Goal: Task Accomplishment & Management: Manage account settings

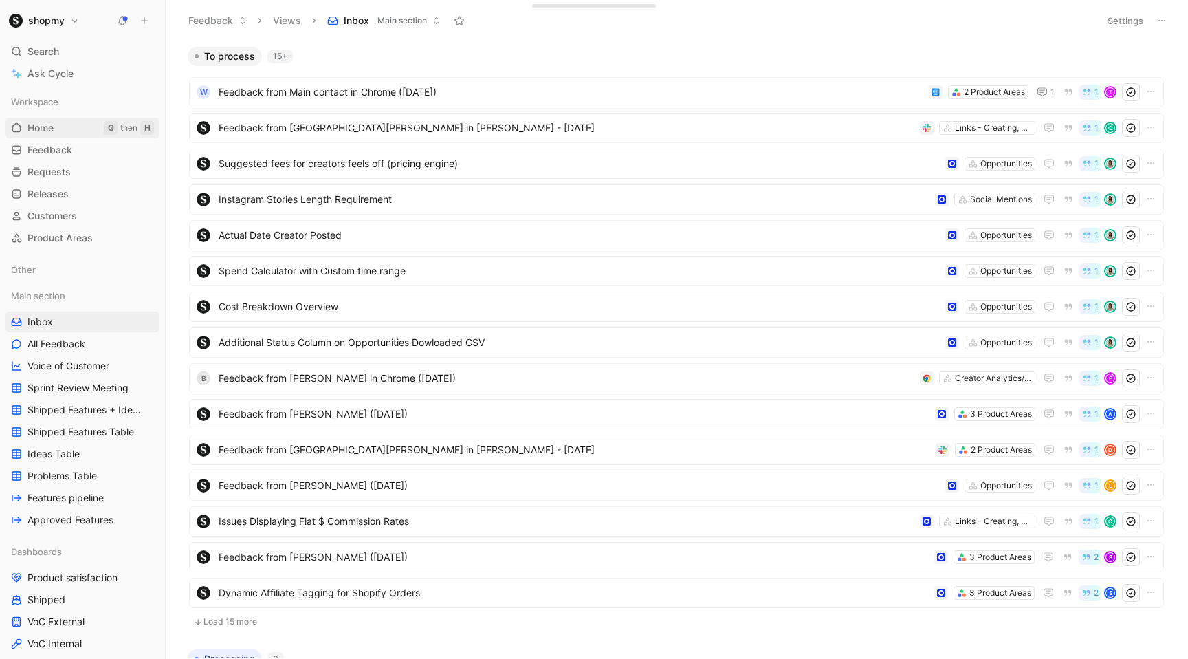
click at [61, 132] on link "Home G then H" at bounding box center [83, 128] width 154 height 21
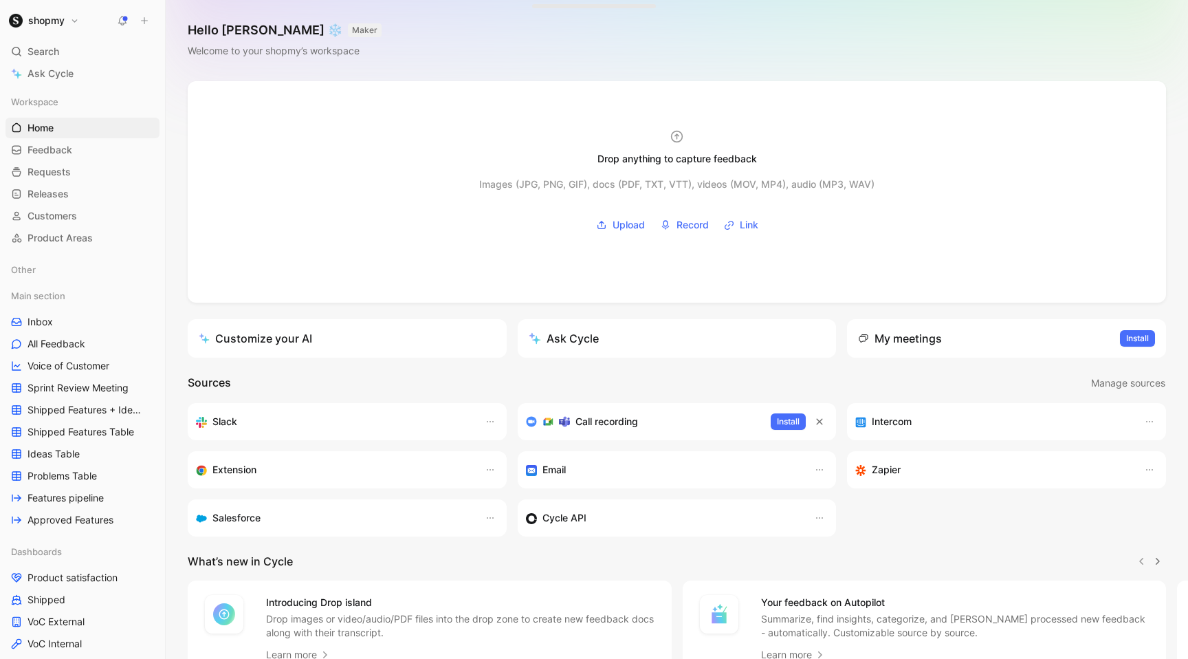
click at [67, 23] on button "shopmy" at bounding box center [44, 20] width 77 height 19
click at [74, 142] on div "Workspace settings G then S" at bounding box center [93, 142] width 169 height 22
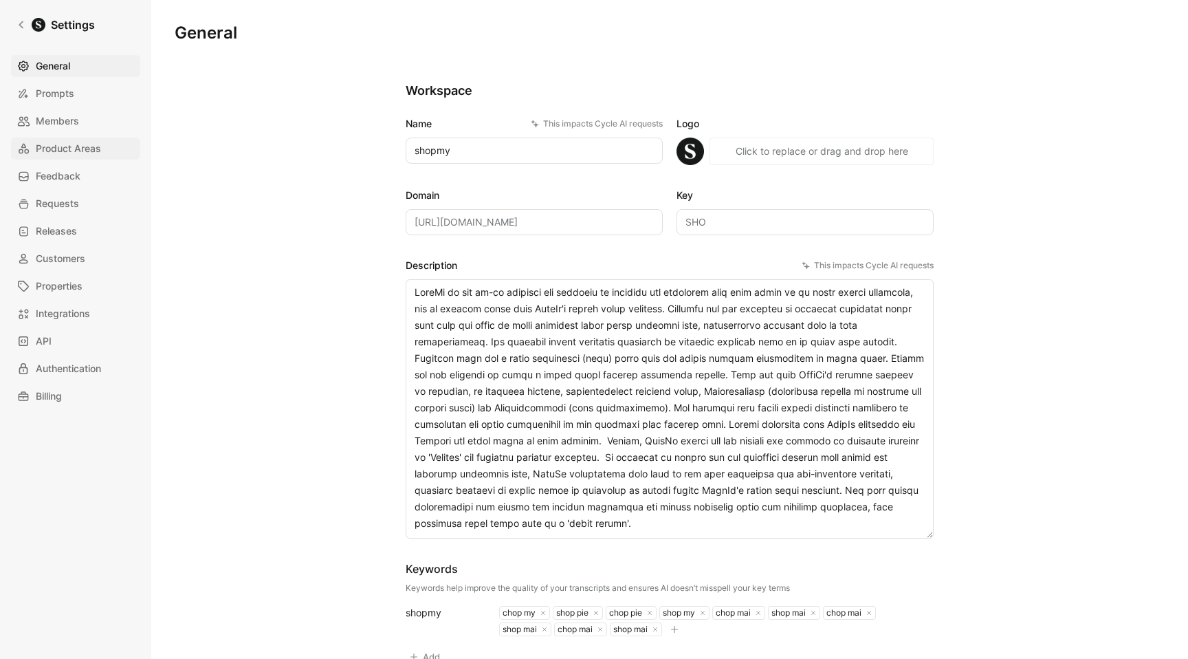
click at [86, 141] on span "Product Areas" at bounding box center [68, 148] width 65 height 17
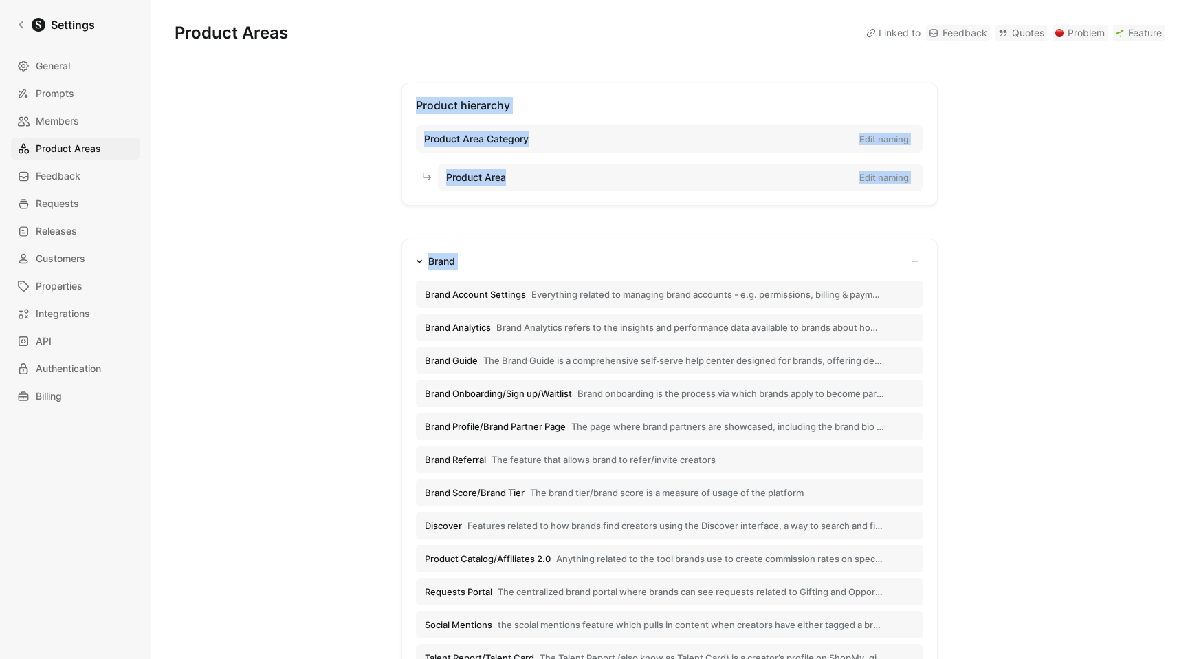
drag, startPoint x: 411, startPoint y: 107, endPoint x: 554, endPoint y: 274, distance: 219.0
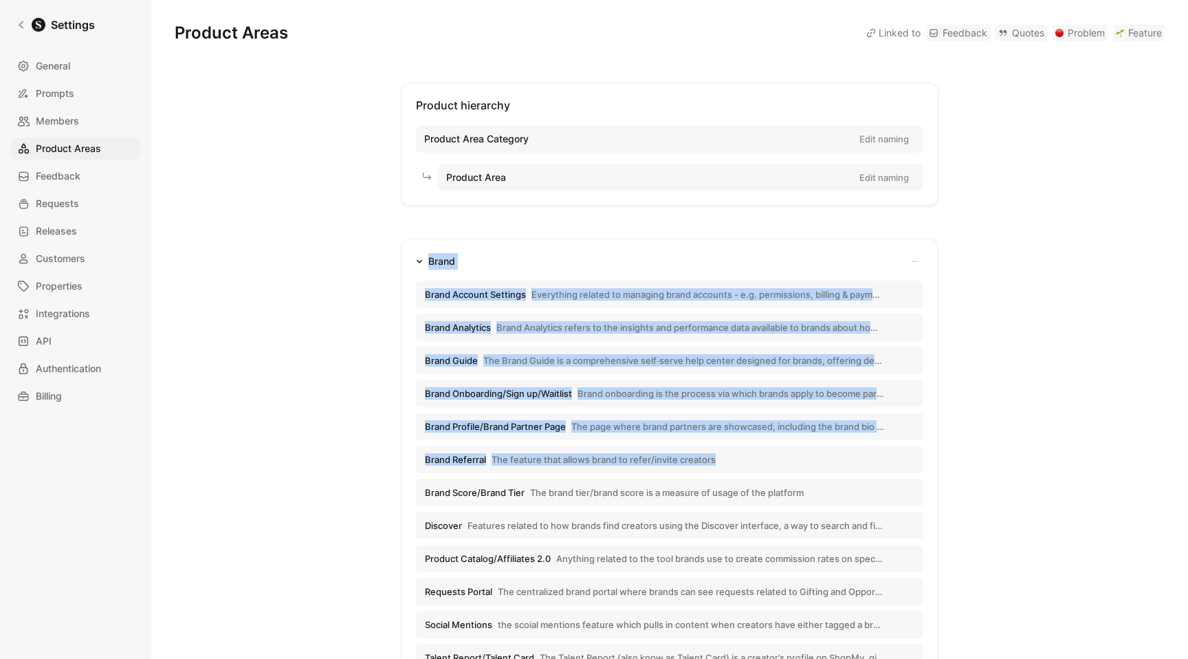
drag, startPoint x: 415, startPoint y: 240, endPoint x: 728, endPoint y: 474, distance: 391.5
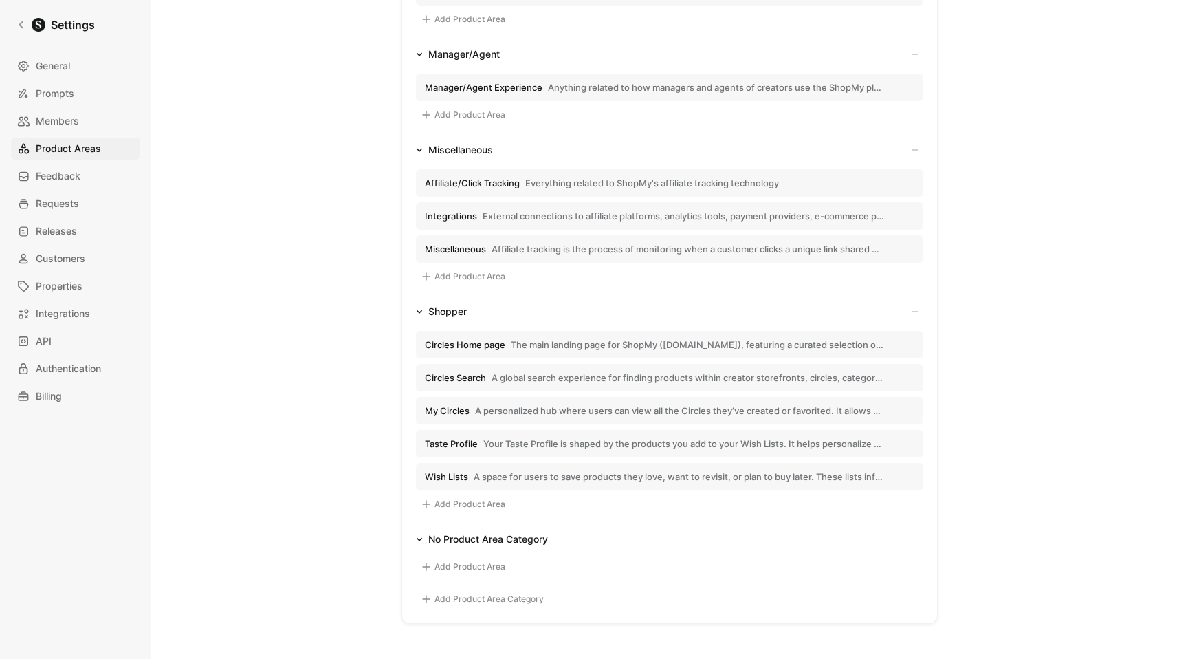
scroll to position [1663, 0]
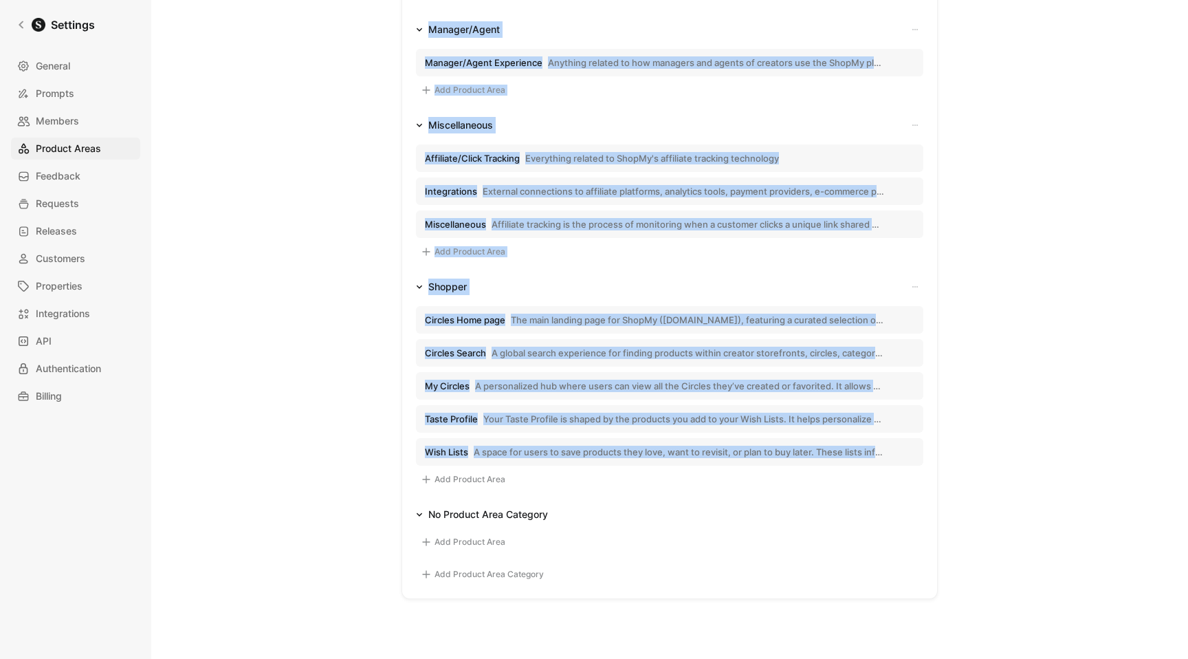
copy ul "Brand Brand Account Settings Everything related to managing brand accounts - e.…"
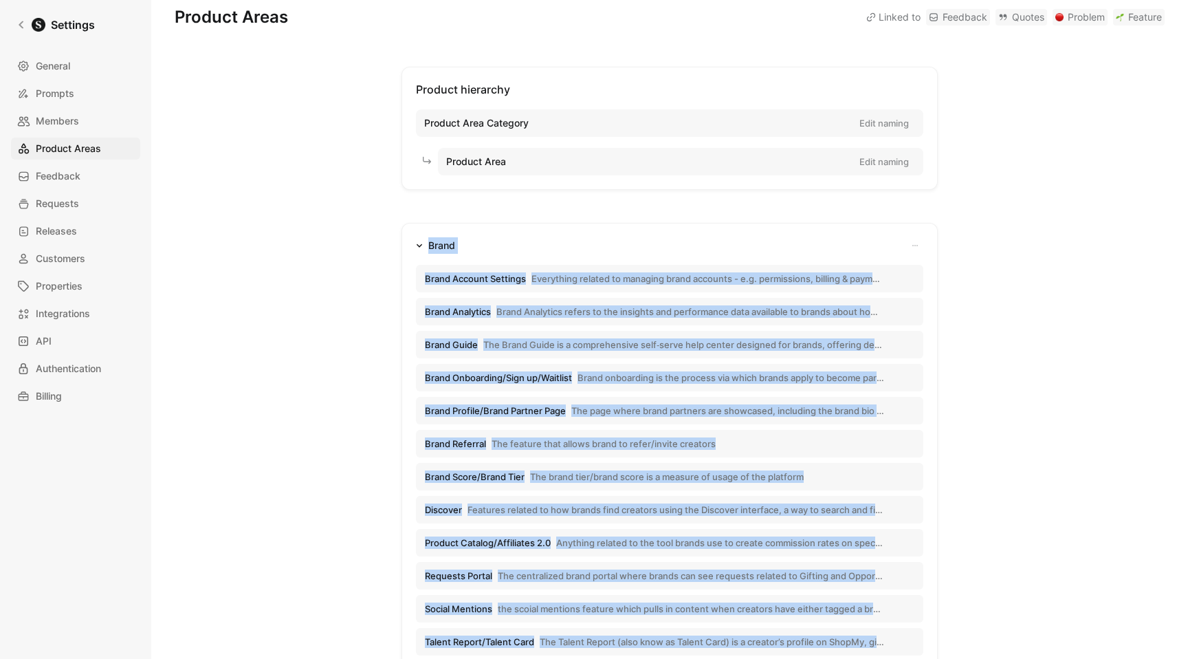
scroll to position [17, 0]
copy ul "Brand Brand Account Settings Everything related to managing brand accounts - e.…"
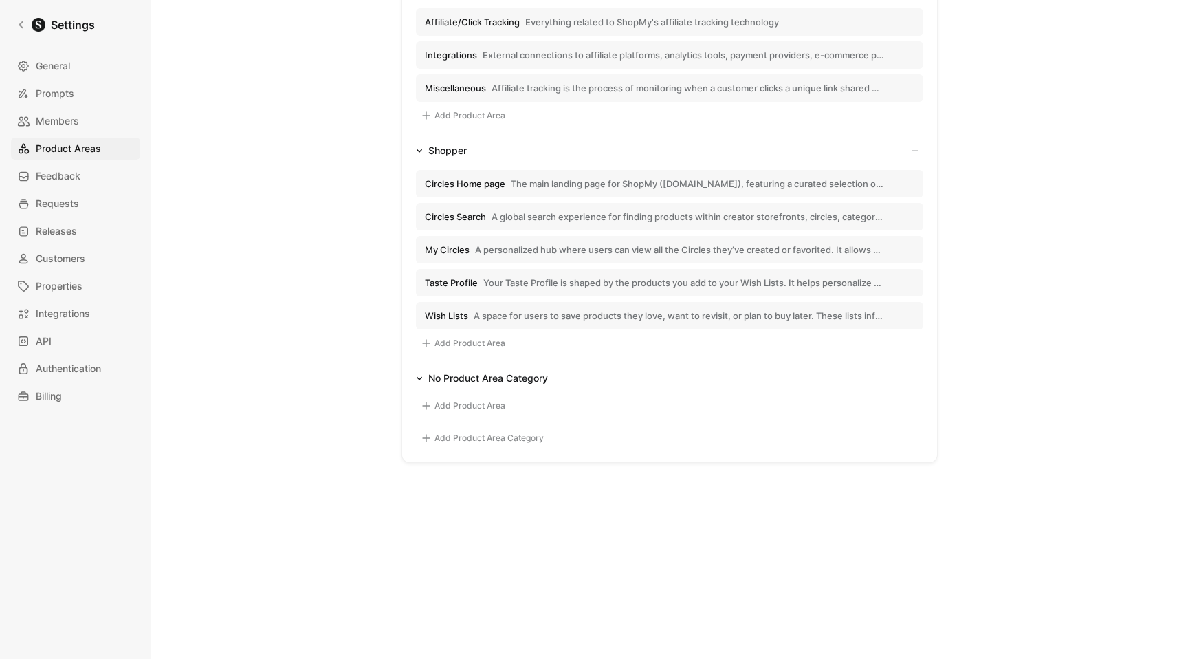
scroll to position [1819, 0]
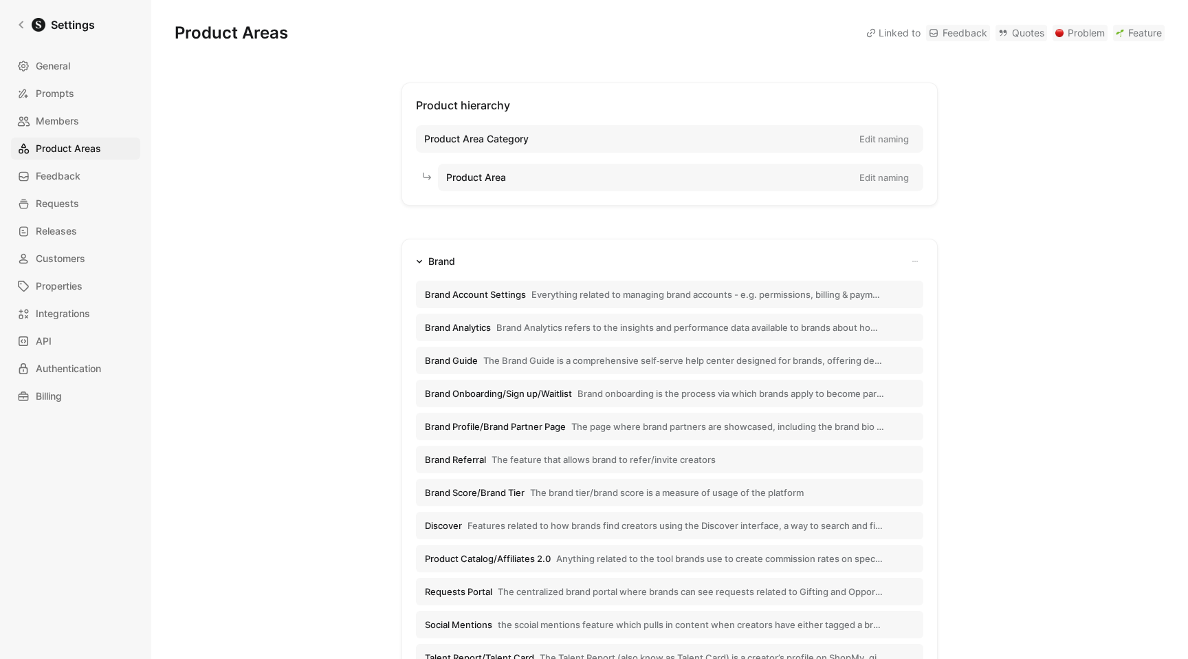
scroll to position [1457, 0]
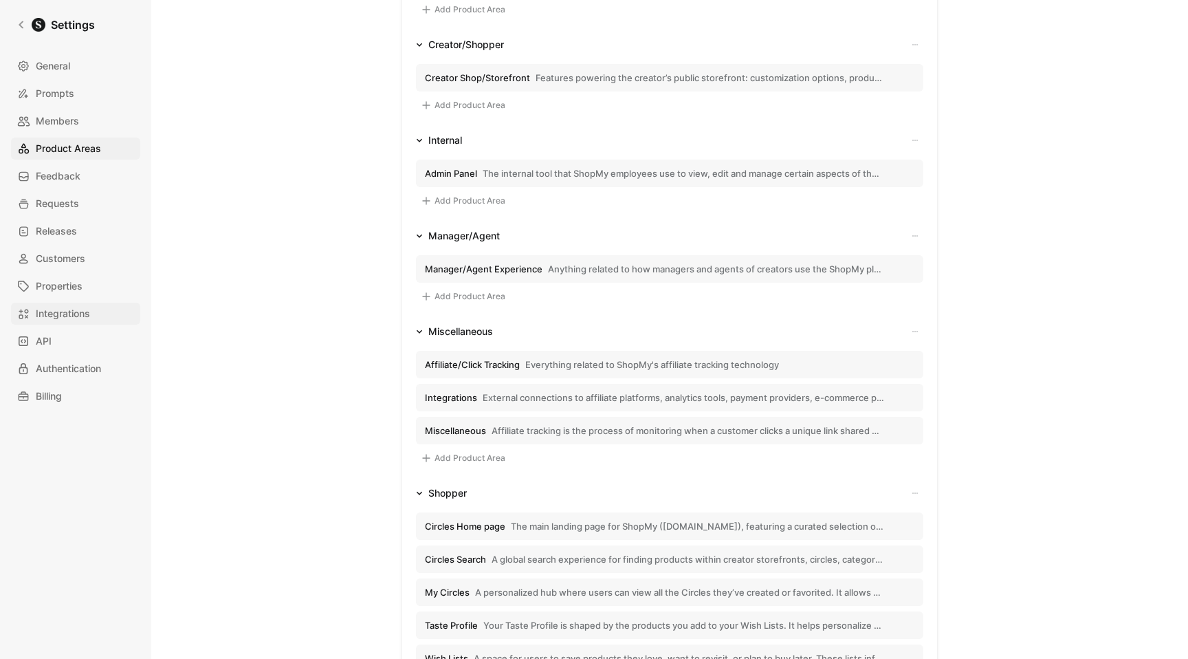
click at [44, 318] on span "Integrations" at bounding box center [63, 313] width 54 height 17
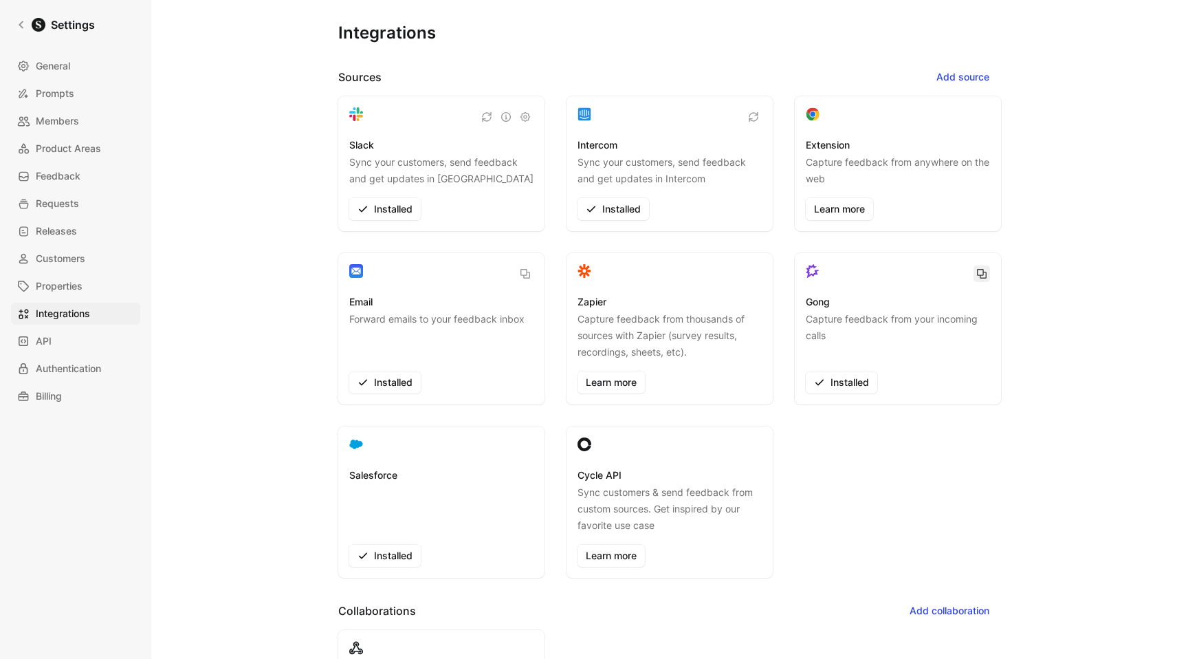
click at [985, 270] on icon "button" at bounding box center [981, 273] width 11 height 11
